Goal: Transaction & Acquisition: Subscribe to service/newsletter

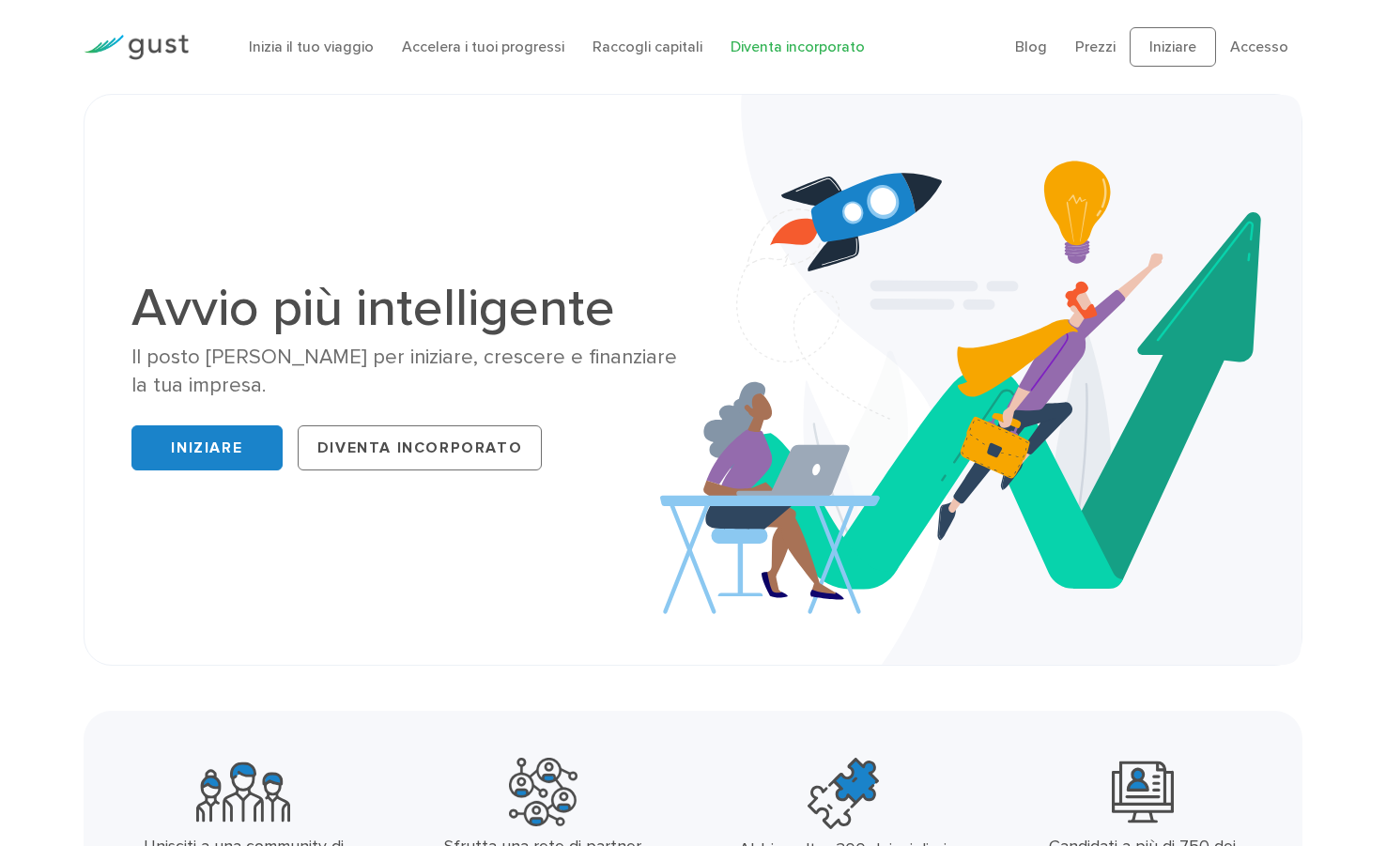
click at [810, 49] on link "Diventa incorporato" at bounding box center [797, 47] width 134 height 18
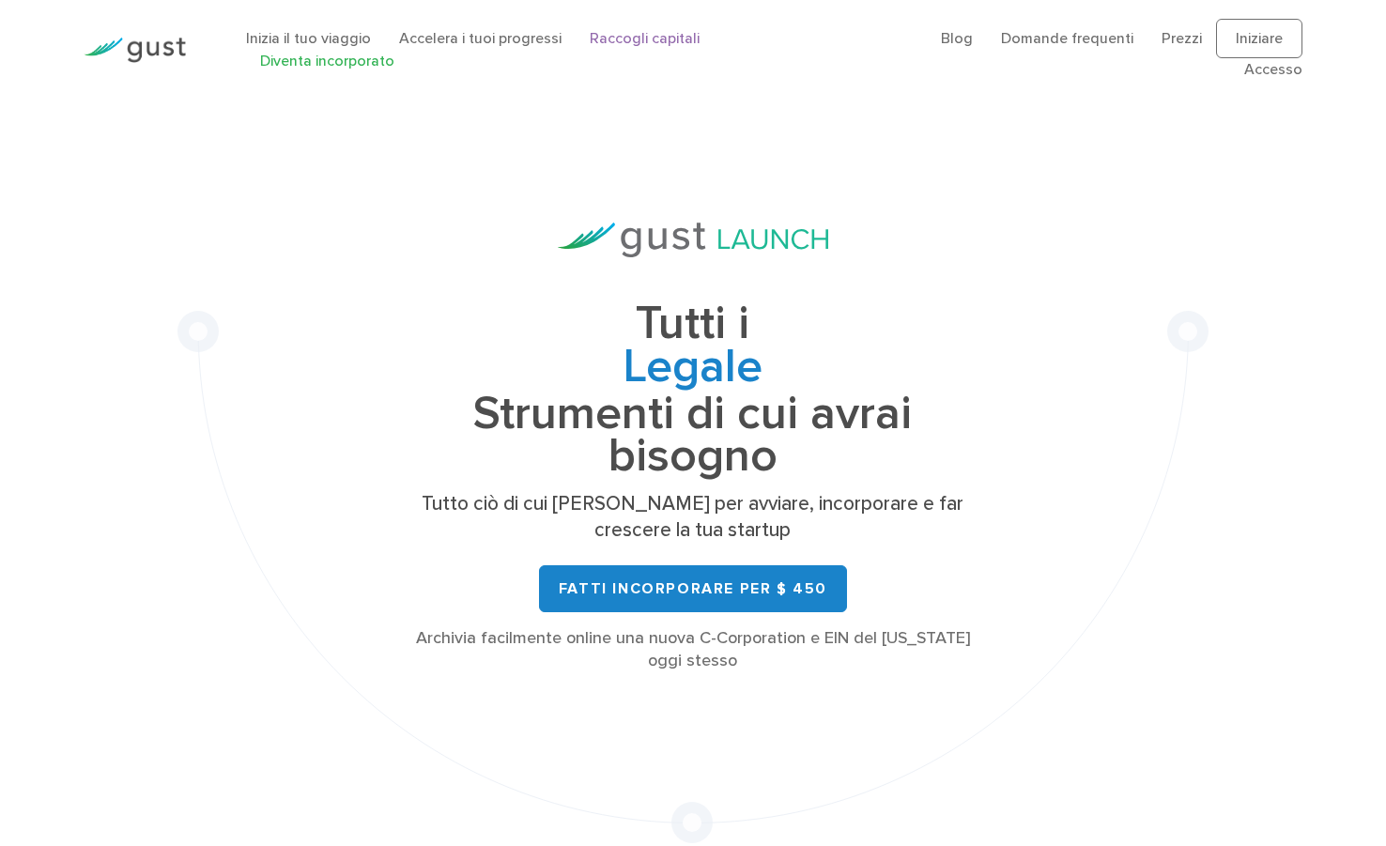
click at [658, 39] on link "Raccogli capitali" at bounding box center [645, 38] width 110 height 18
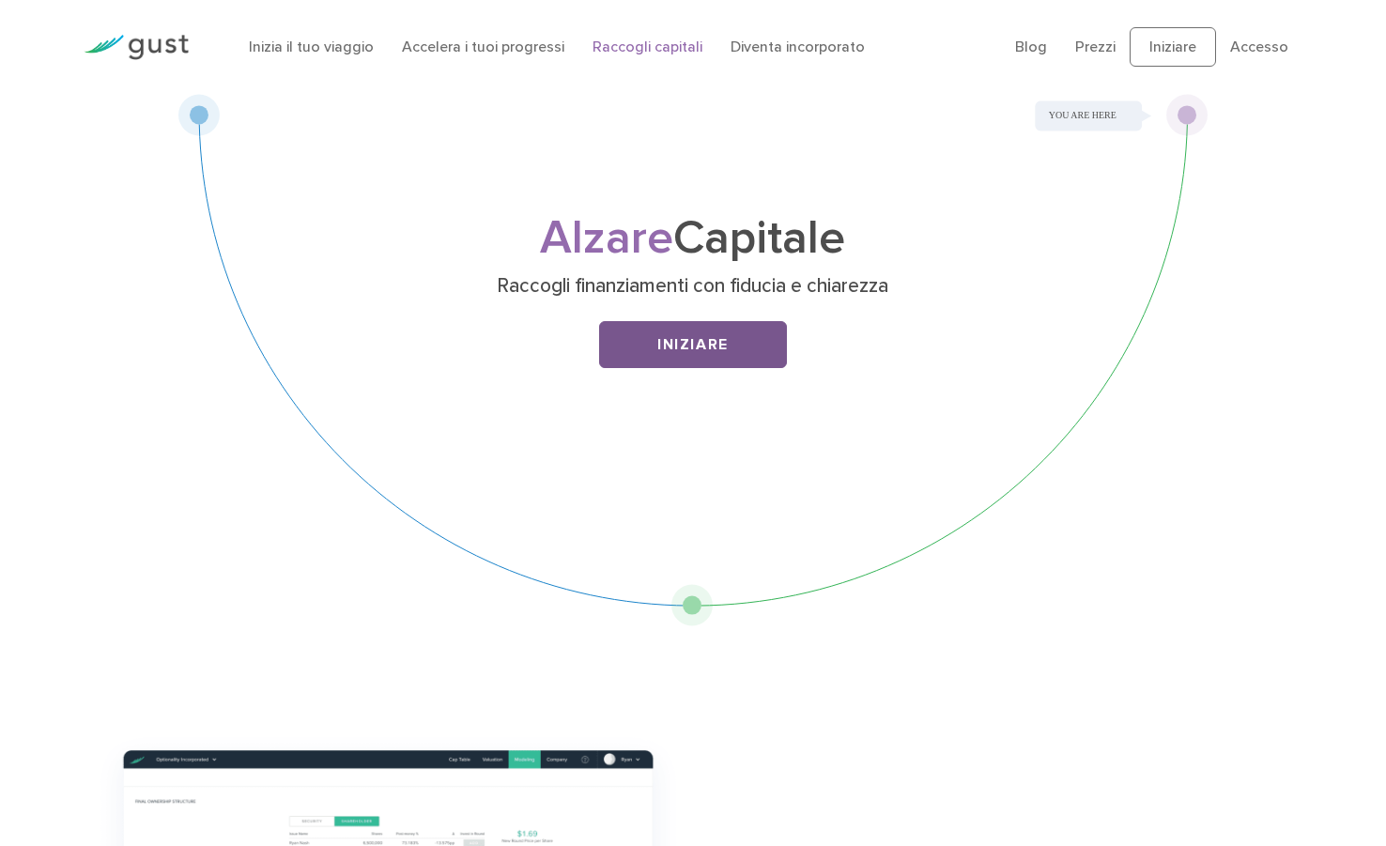
click at [699, 347] on link "Iniziare" at bounding box center [693, 344] width 188 height 47
